Goal: Task Accomplishment & Management: Manage account settings

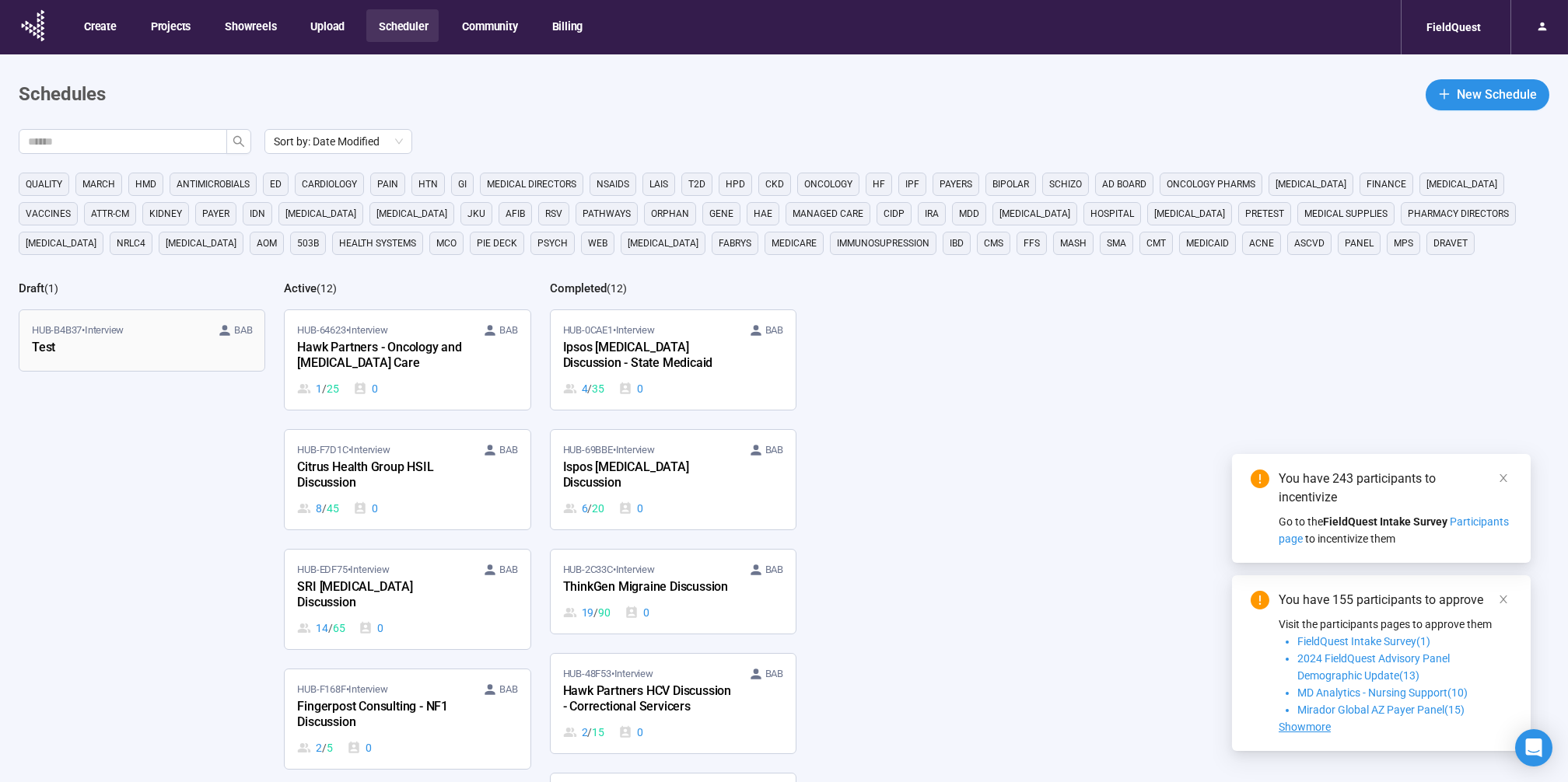
click at [146, 339] on div "Test" at bounding box center [118, 348] width 171 height 20
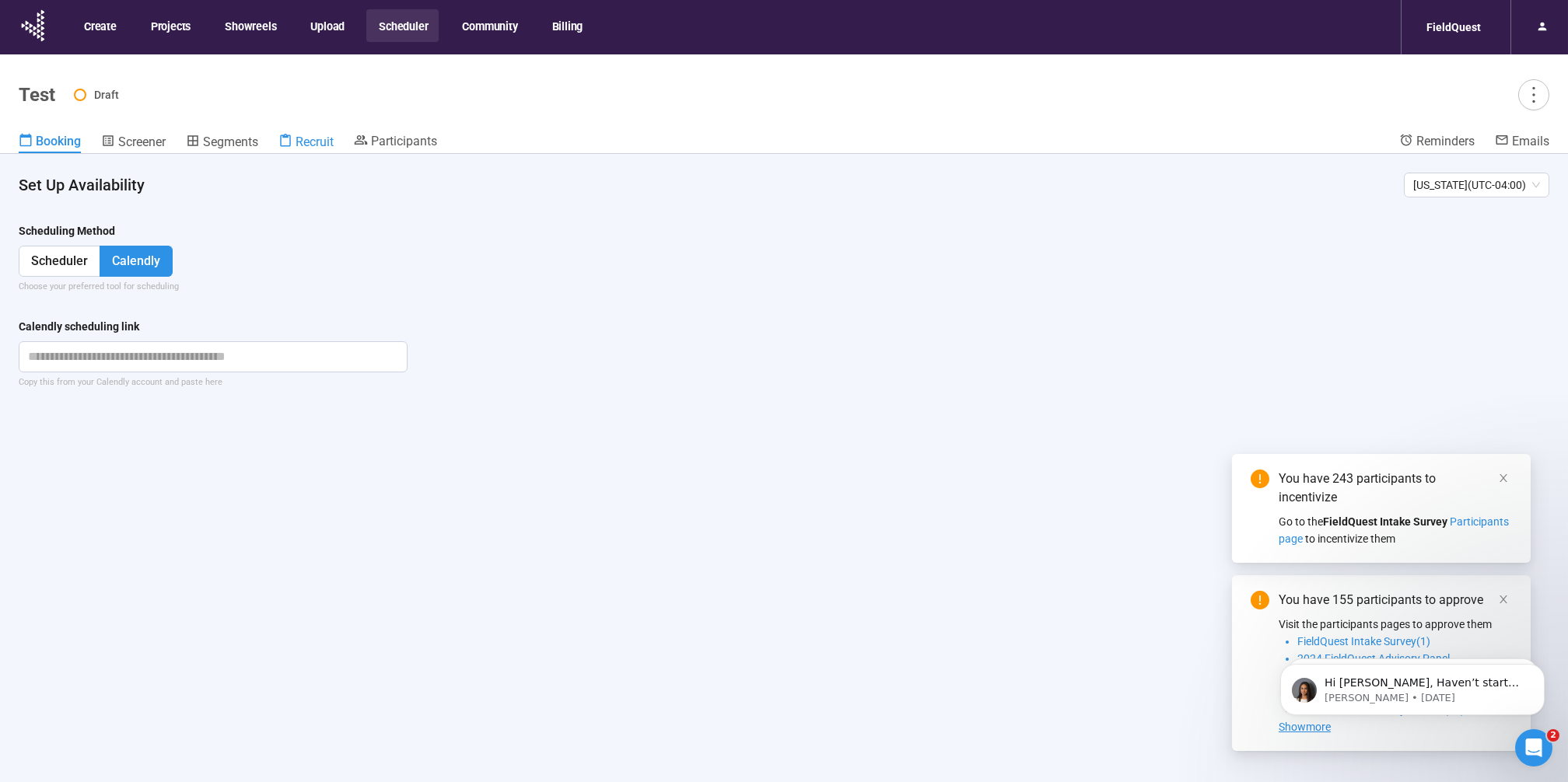
click at [322, 142] on span "Recruit" at bounding box center [314, 142] width 38 height 15
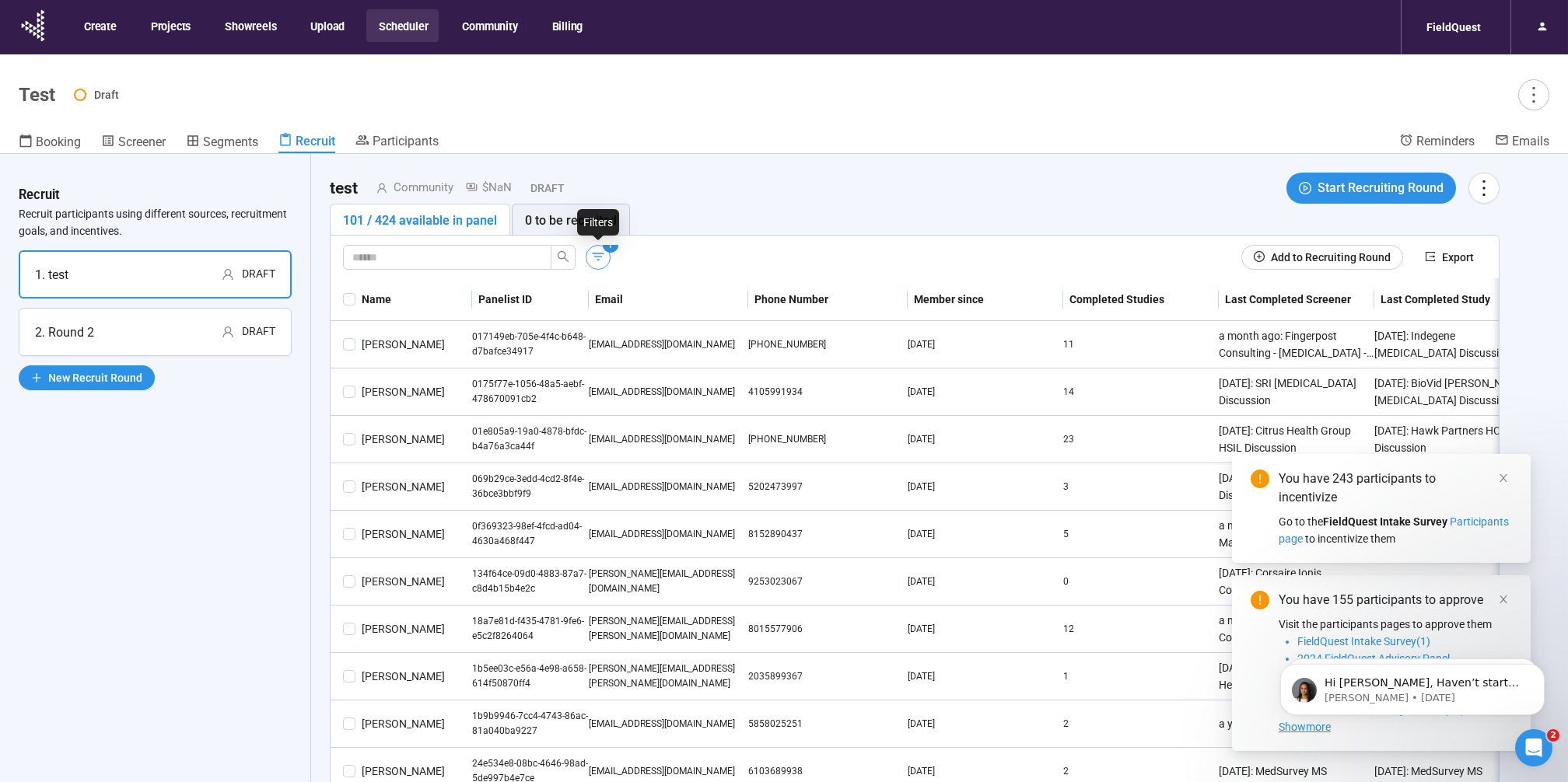
click at [591, 250] on icon "button" at bounding box center [598, 256] width 16 height 16
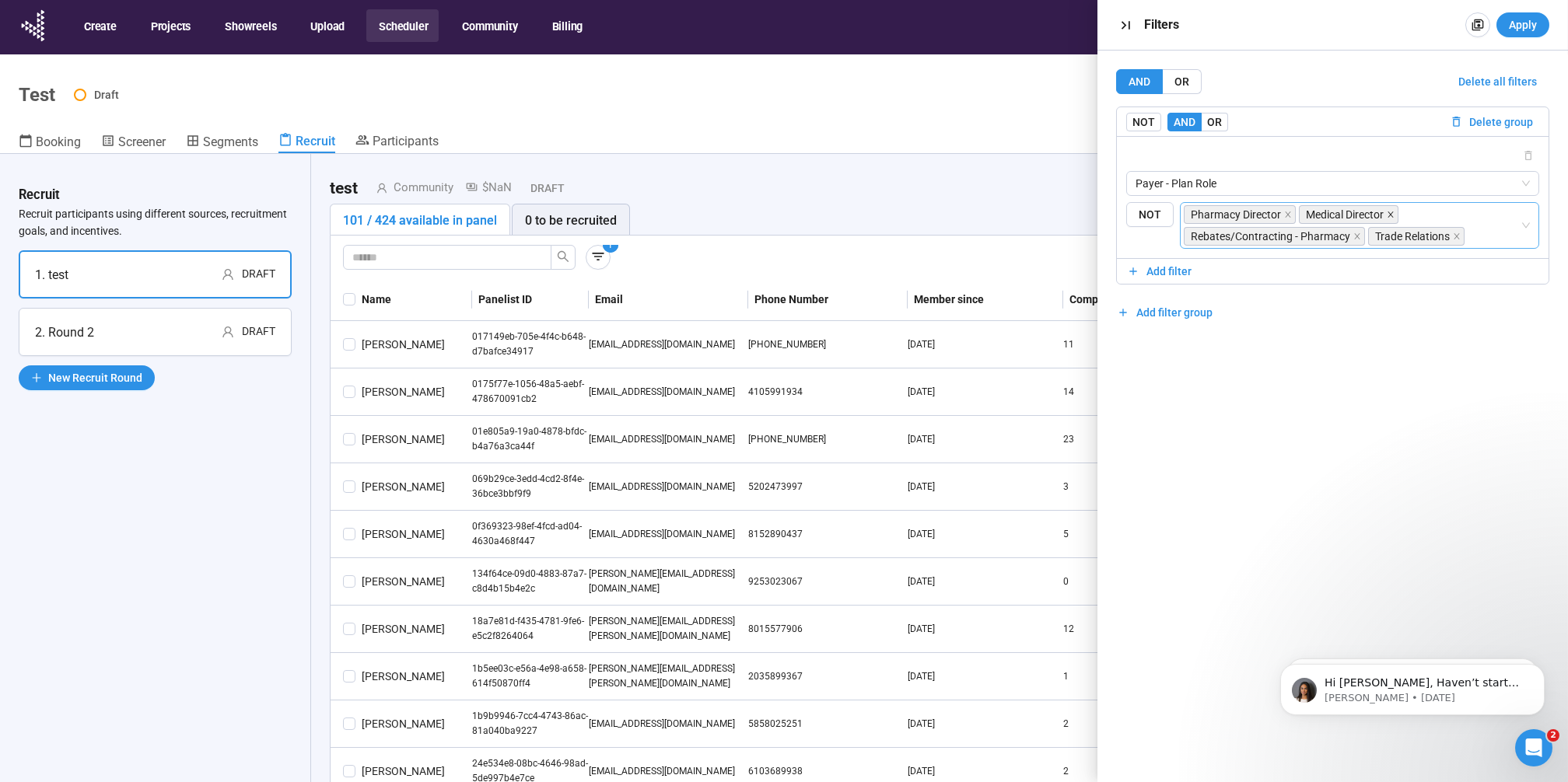
click at [1391, 211] on icon "close" at bounding box center [1390, 215] width 7 height 7
click at [1537, 22] on span "Apply" at bounding box center [1523, 25] width 28 height 18
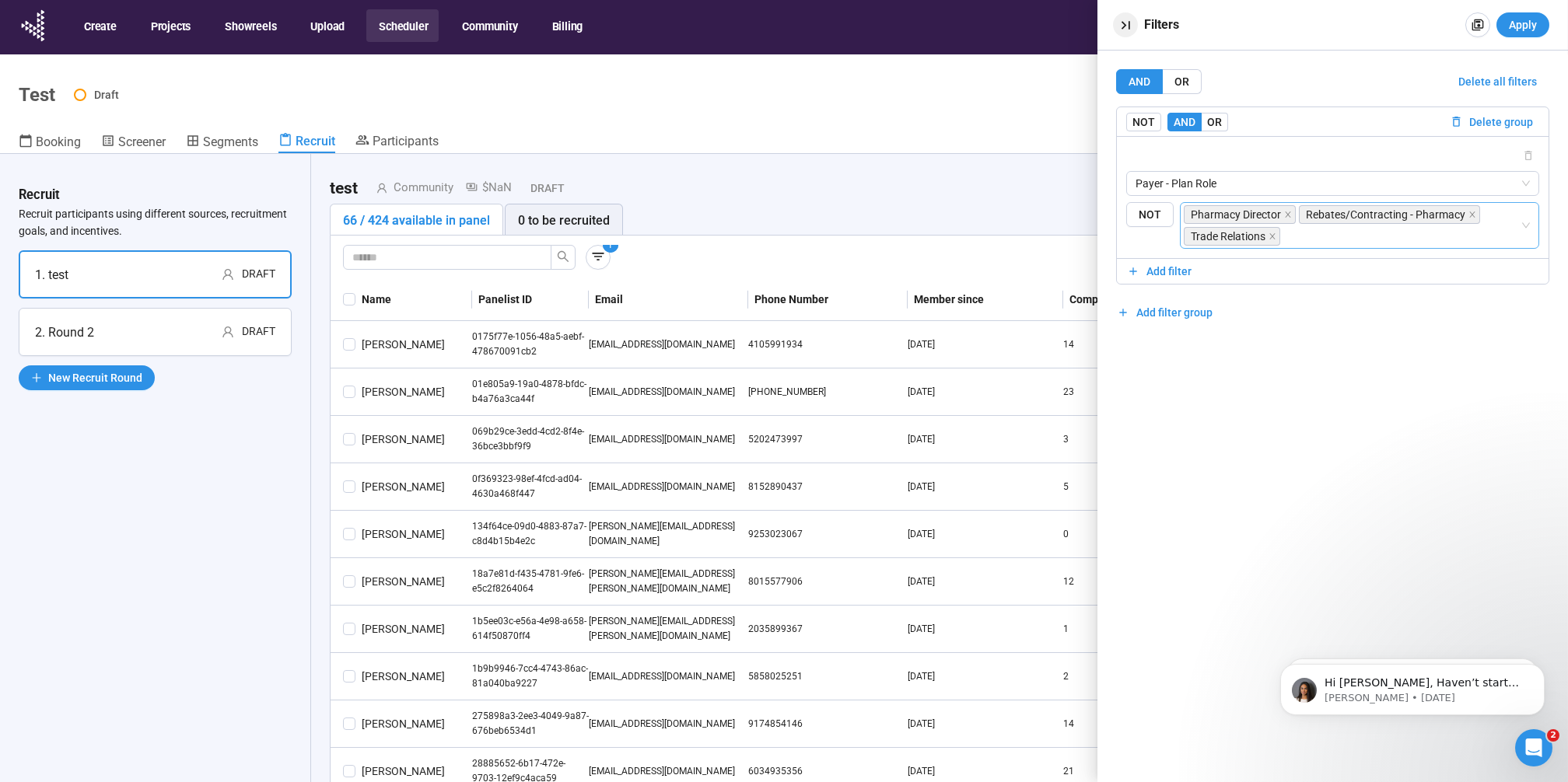
click at [1124, 23] on icon "button" at bounding box center [1125, 25] width 8 height 8
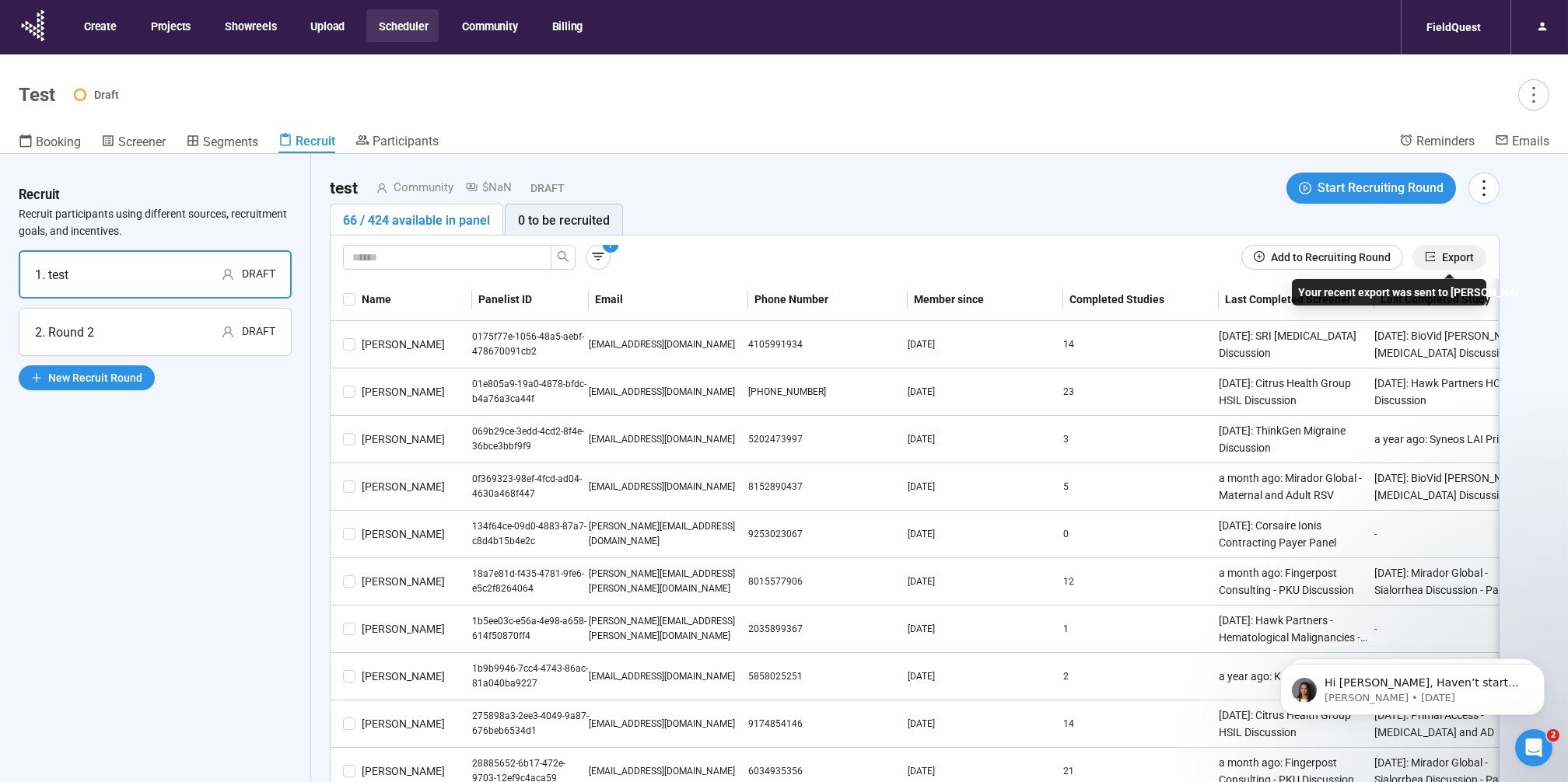
click at [1442, 251] on span "Export" at bounding box center [1457, 257] width 32 height 18
